Goal: Task Accomplishment & Management: Use online tool/utility

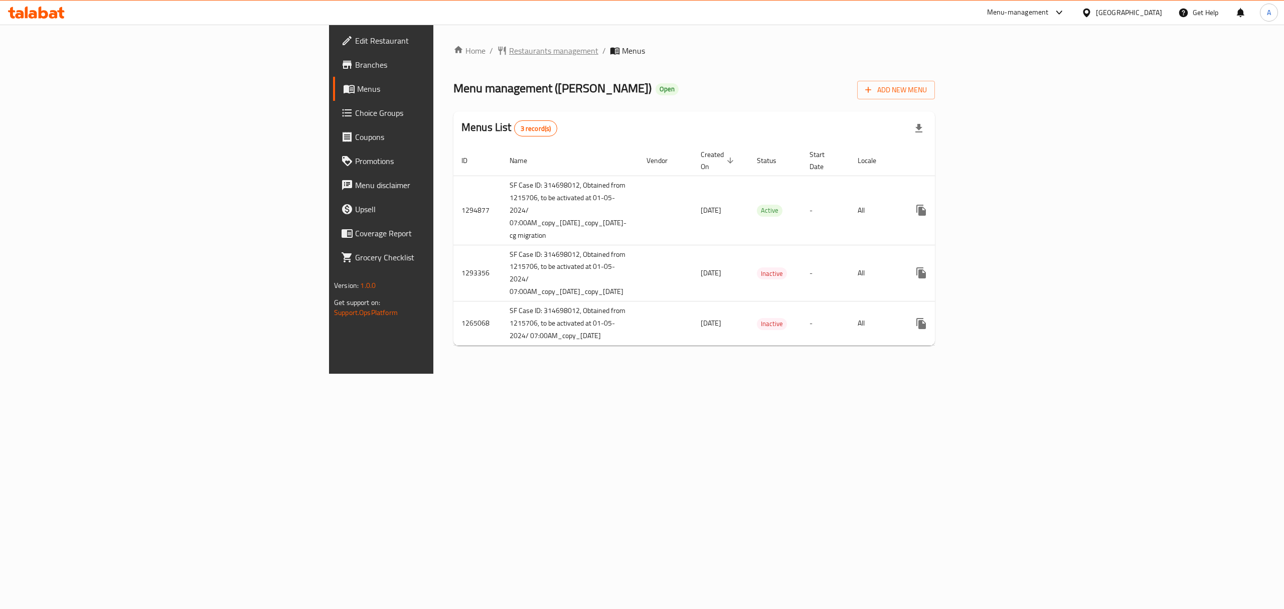
click at [509, 47] on span "Restaurants management" at bounding box center [553, 51] width 89 height 12
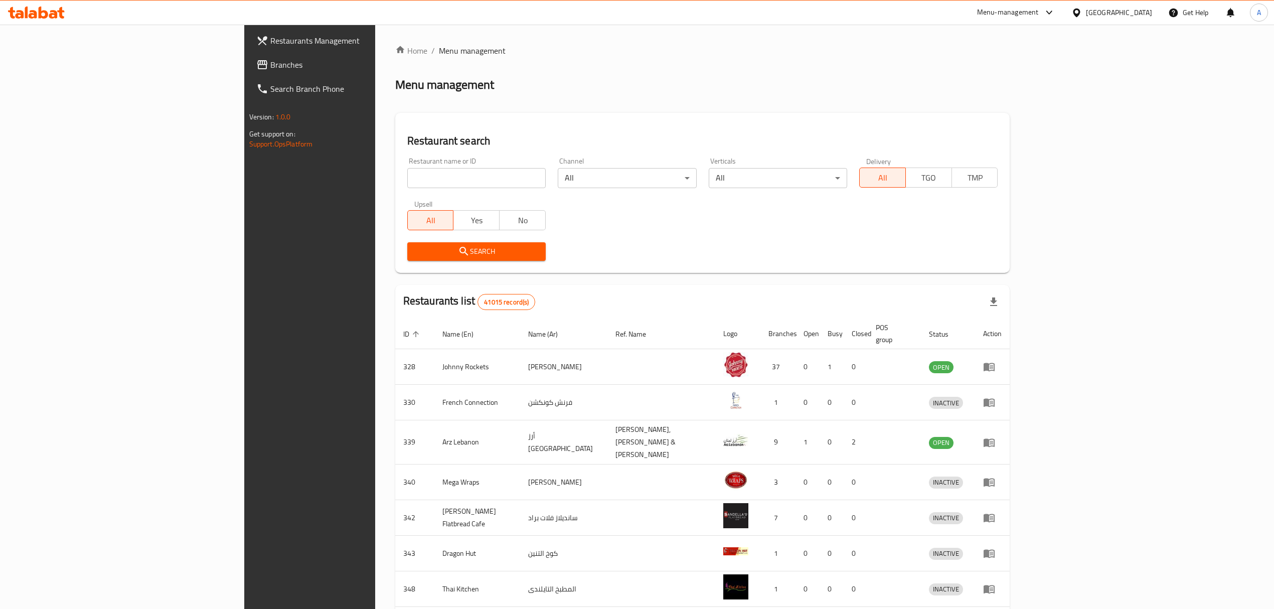
click at [407, 207] on div "All Yes No" at bounding box center [476, 215] width 138 height 30
click at [407, 188] on input "search" at bounding box center [476, 178] width 138 height 20
type input "[PERSON_NAME]"
click button "Search" at bounding box center [476, 251] width 138 height 19
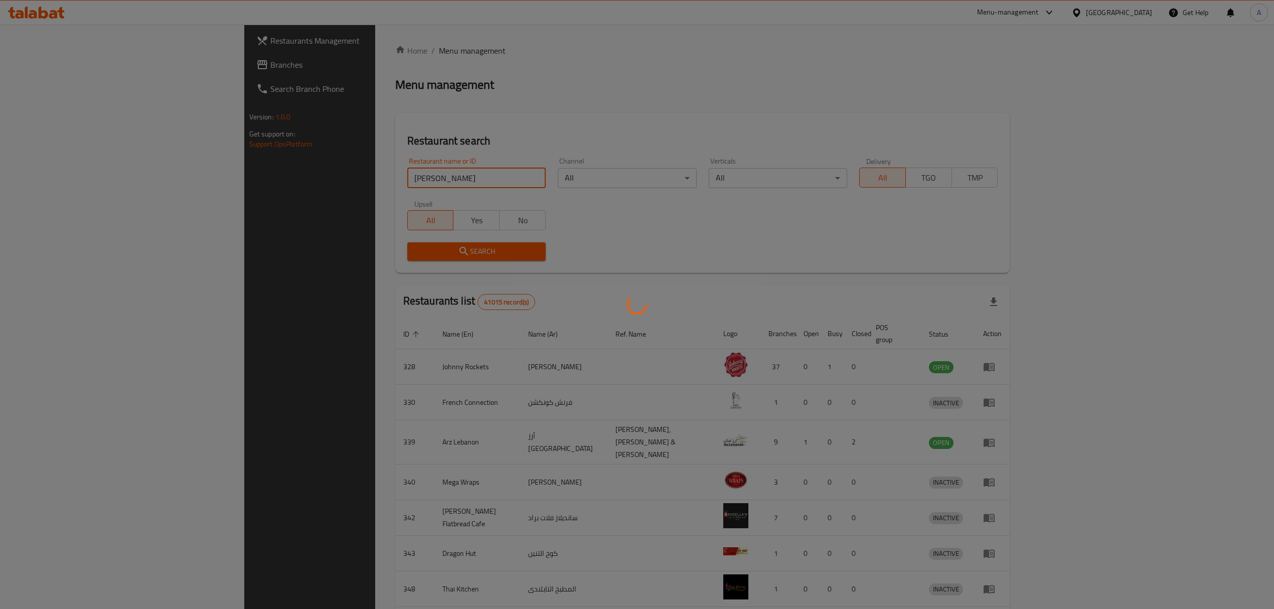
click button "Search" at bounding box center [476, 251] width 138 height 19
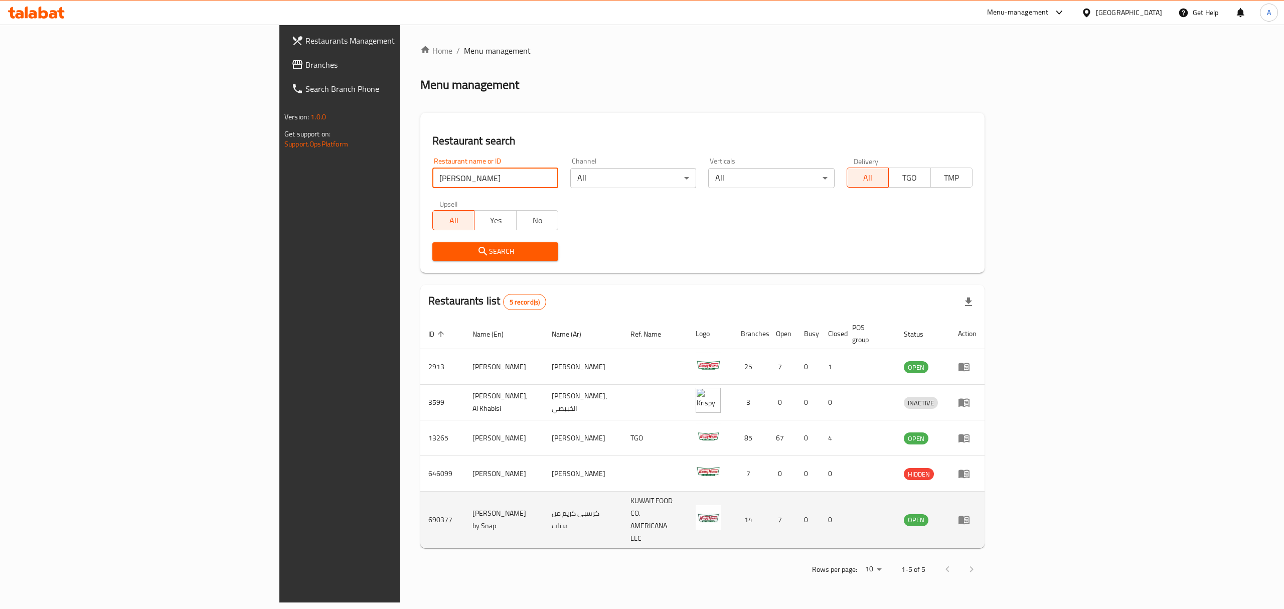
click at [420, 504] on td "690377" at bounding box center [442, 520] width 44 height 57
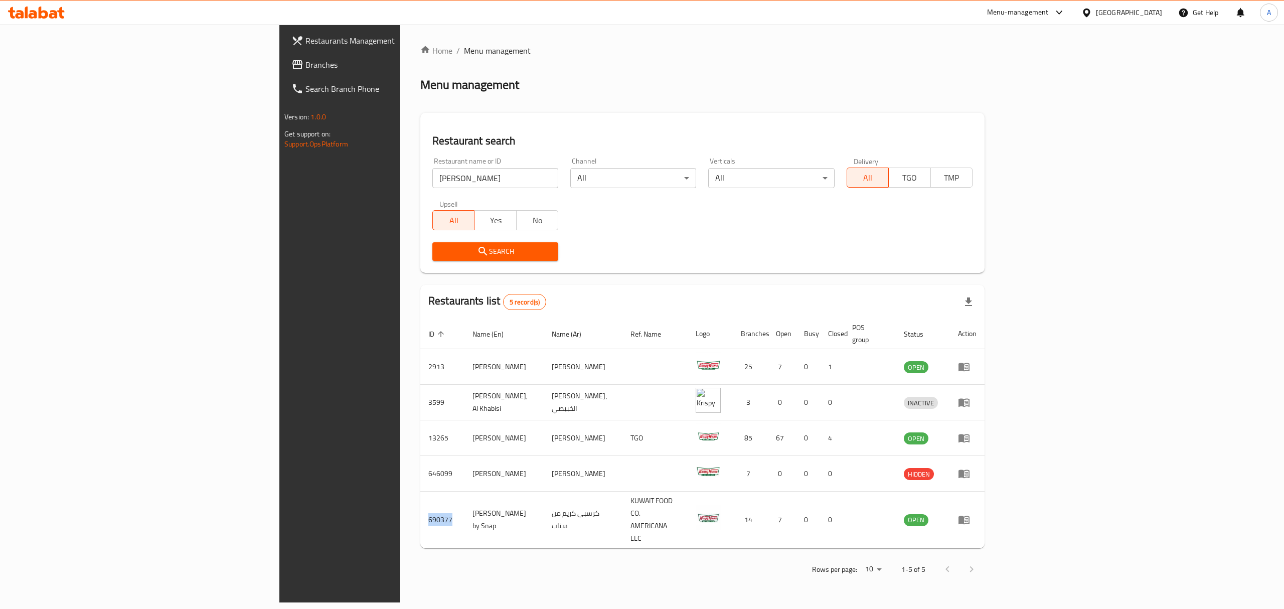
copy td "690377"
